Goal: Information Seeking & Learning: Check status

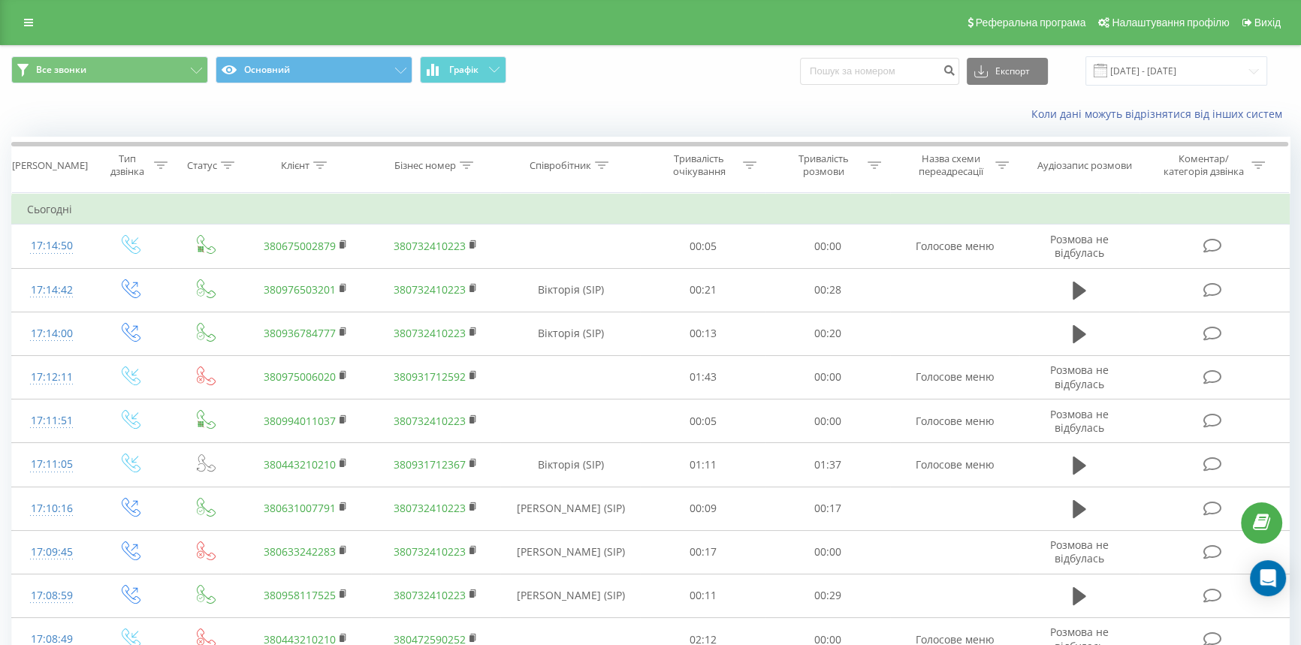
click at [6, 11] on div "Реферальна програма Налаштування профілю Вихід" at bounding box center [650, 22] width 1301 height 45
click at [18, 17] on link at bounding box center [28, 22] width 27 height 21
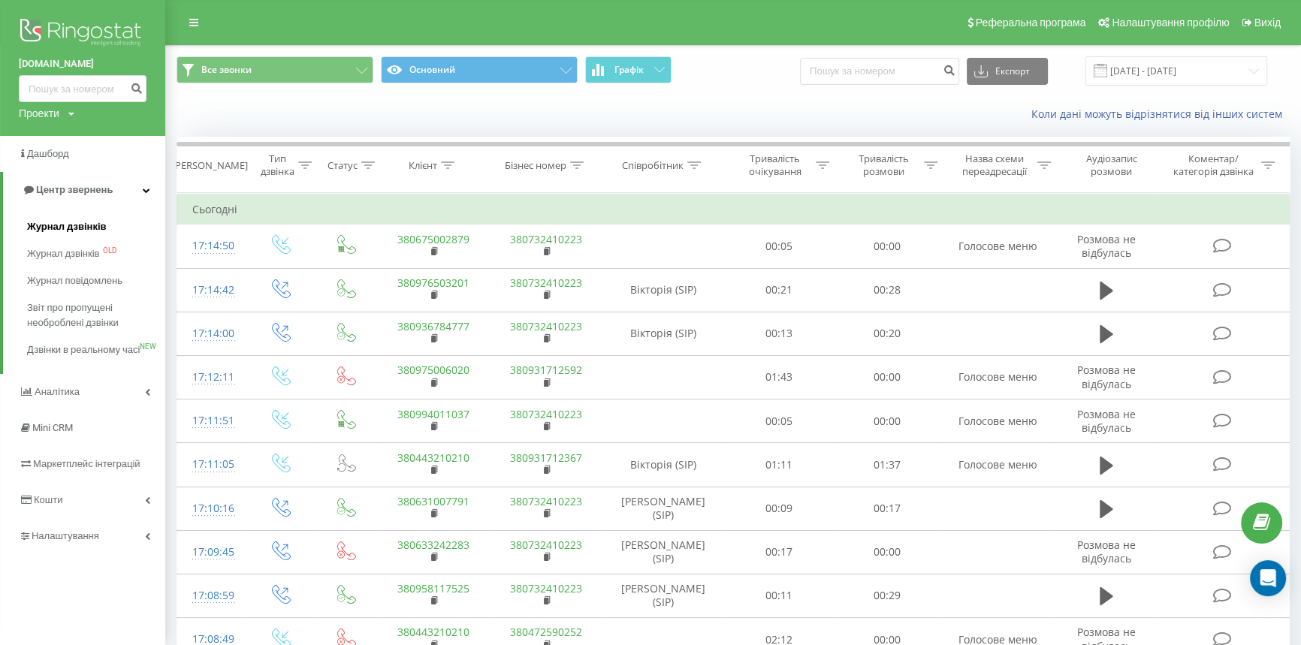
click at [49, 228] on span "Журнал дзвінків" at bounding box center [67, 226] width 80 height 15
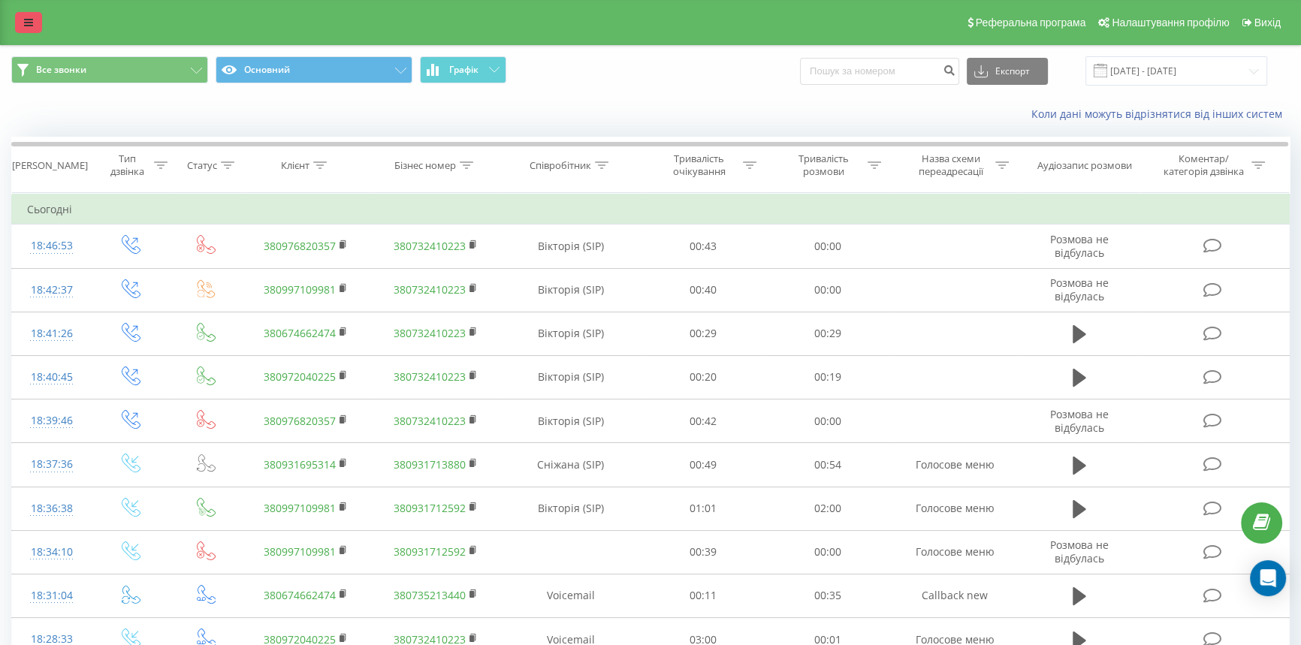
drag, startPoint x: 27, startPoint y: 18, endPoint x: 34, endPoint y: 28, distance: 11.9
click at [27, 18] on icon at bounding box center [28, 22] width 9 height 11
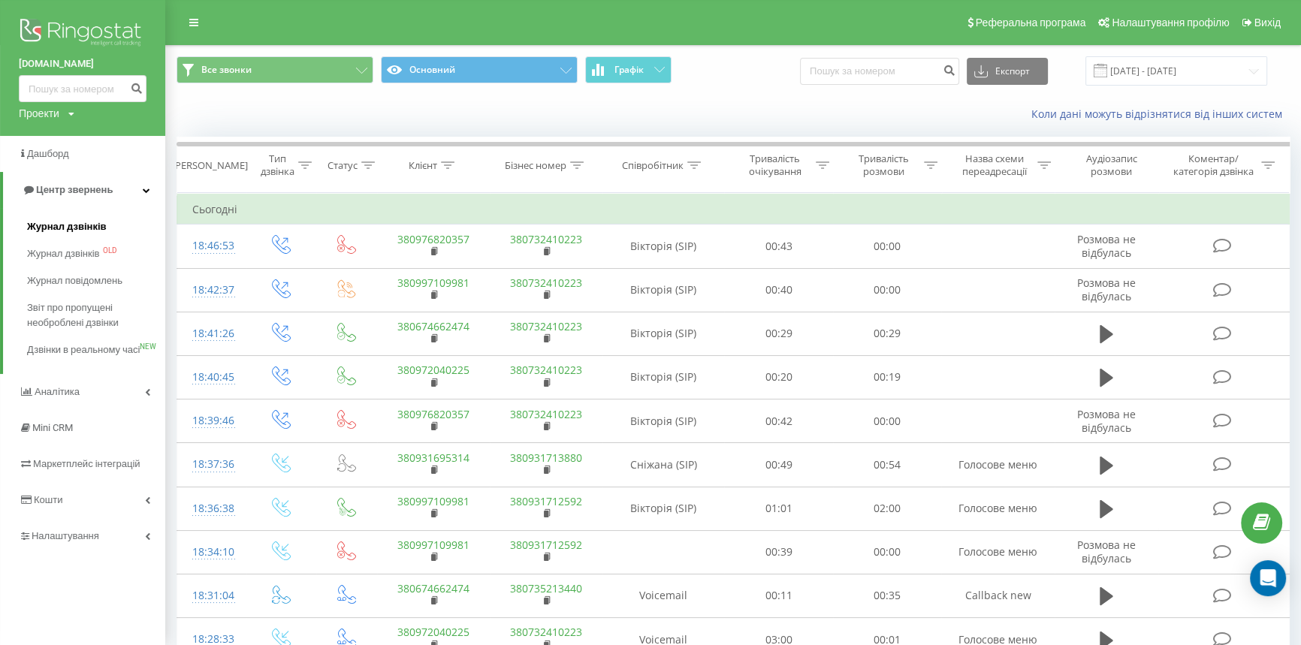
click at [57, 235] on link "Журнал дзвінків" at bounding box center [96, 226] width 138 height 27
